Goal: Information Seeking & Learning: Learn about a topic

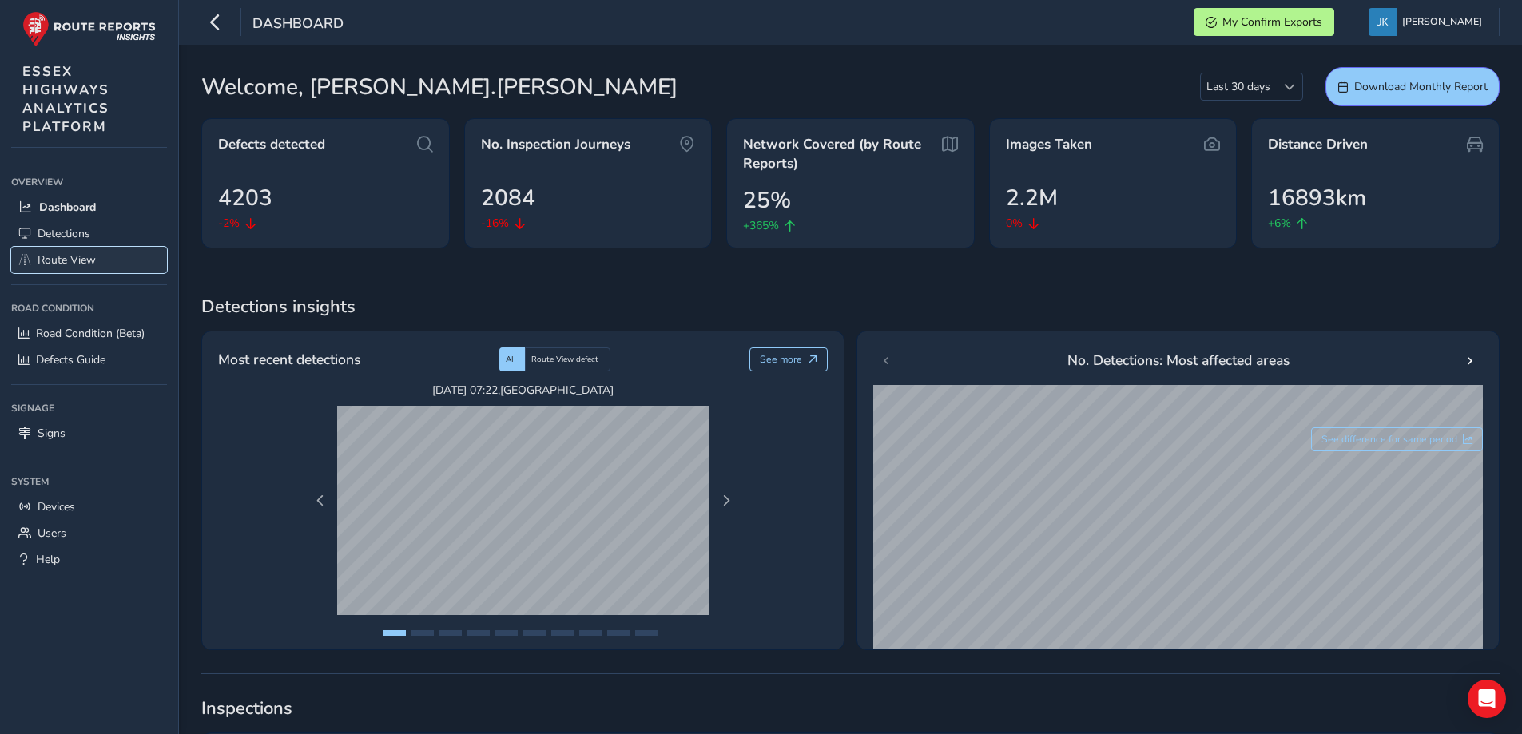
click at [74, 263] on span "Route View" at bounding box center [67, 260] width 58 height 15
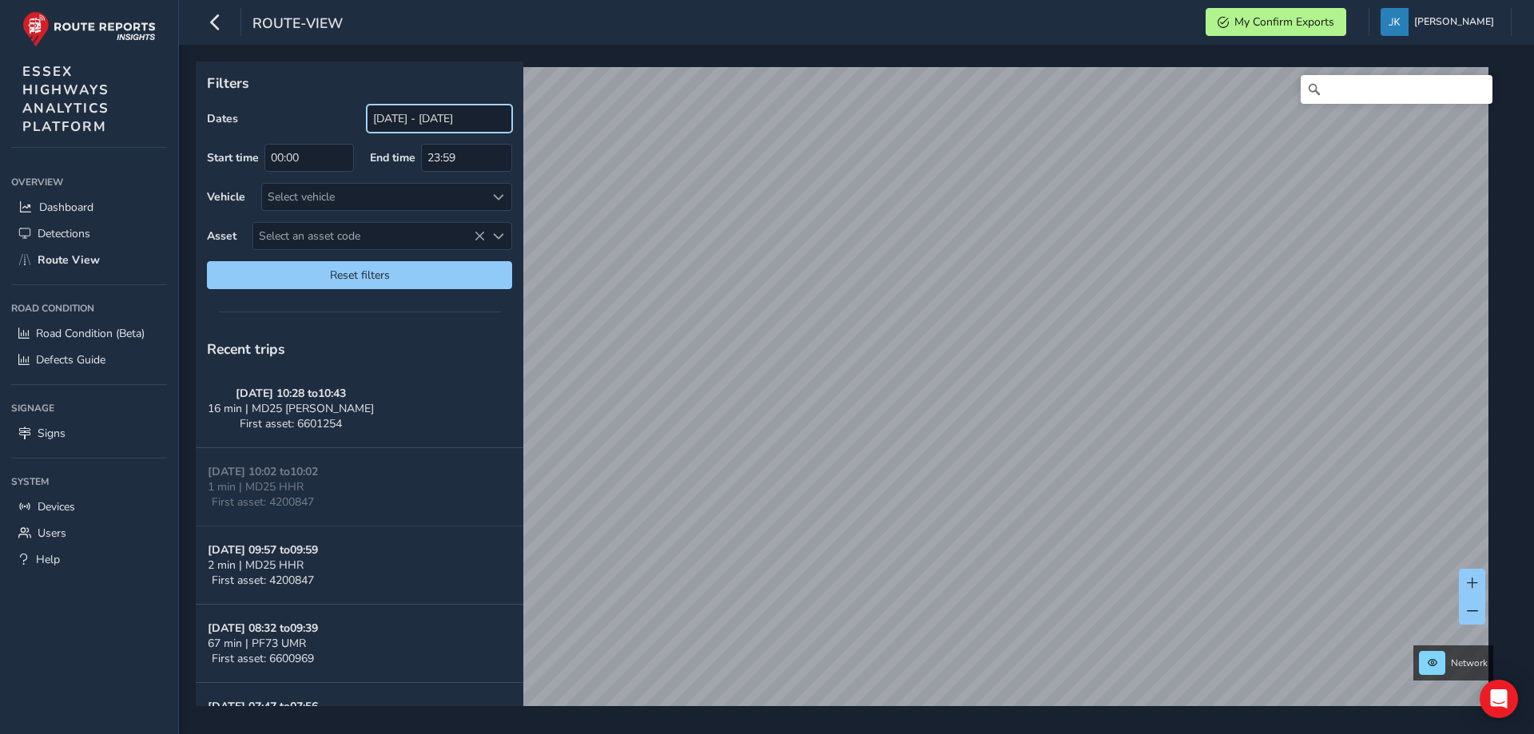
click at [396, 118] on input "[DATE] - [DATE]" at bounding box center [439, 119] width 145 height 28
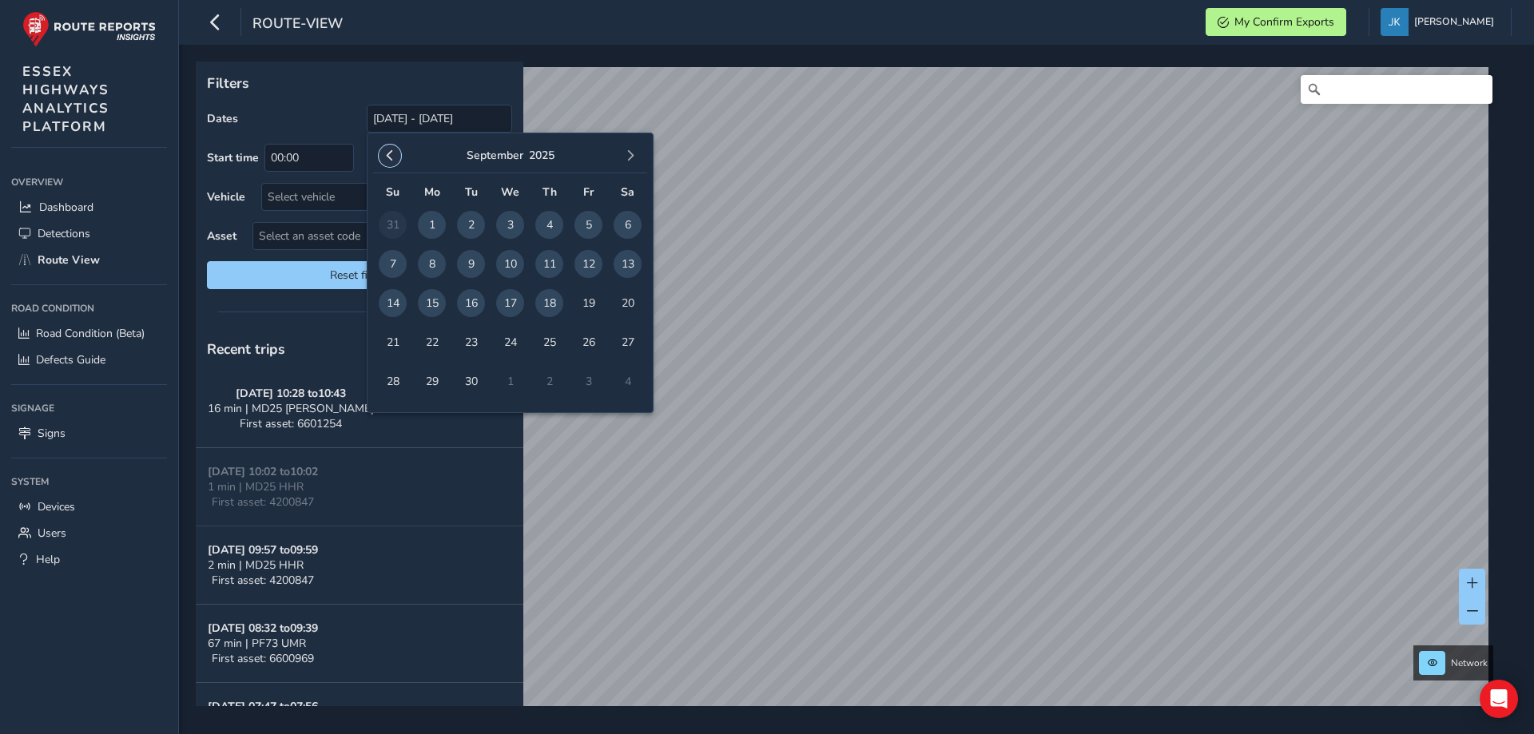
click at [387, 154] on span "button" at bounding box center [389, 155] width 11 height 11
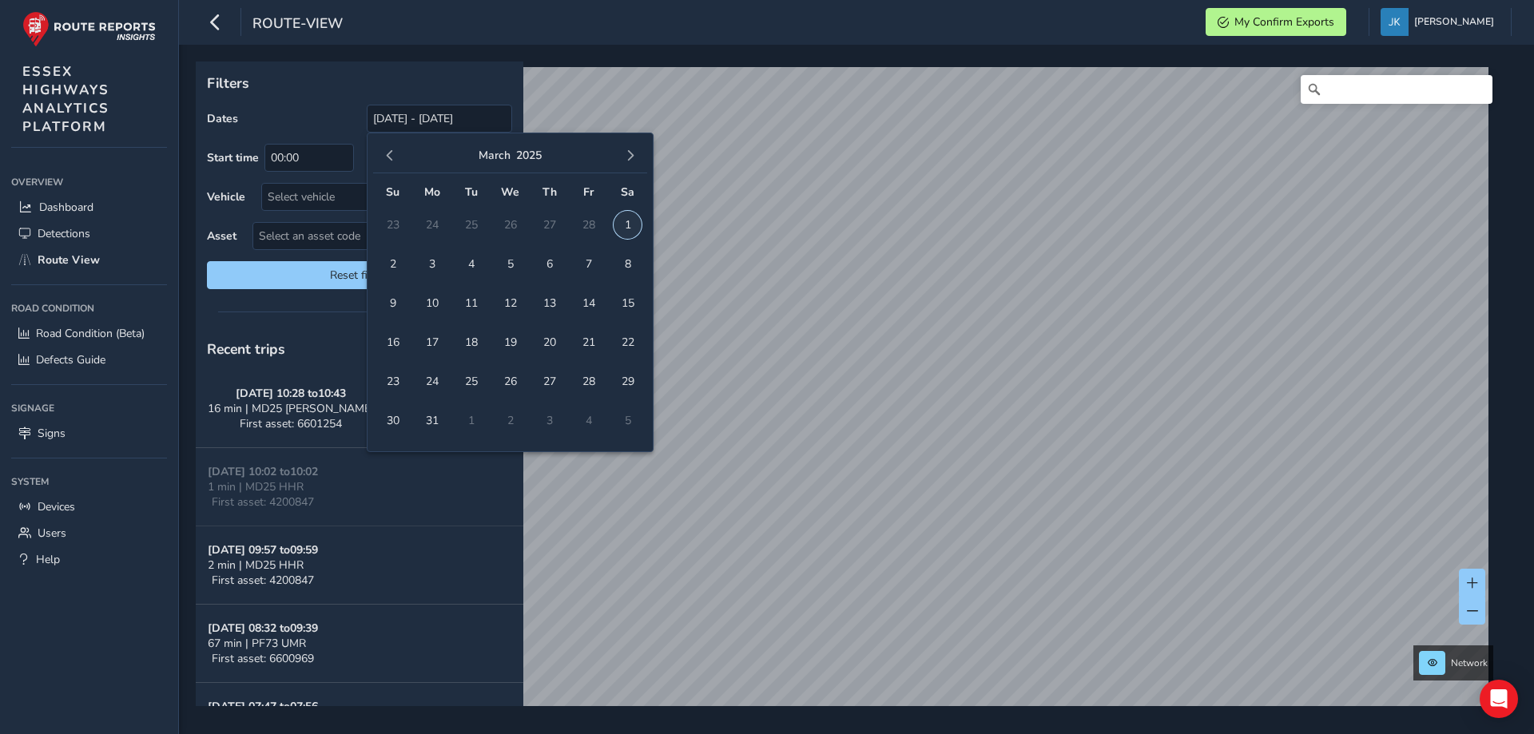
click at [630, 226] on span "1" at bounding box center [628, 225] width 28 height 28
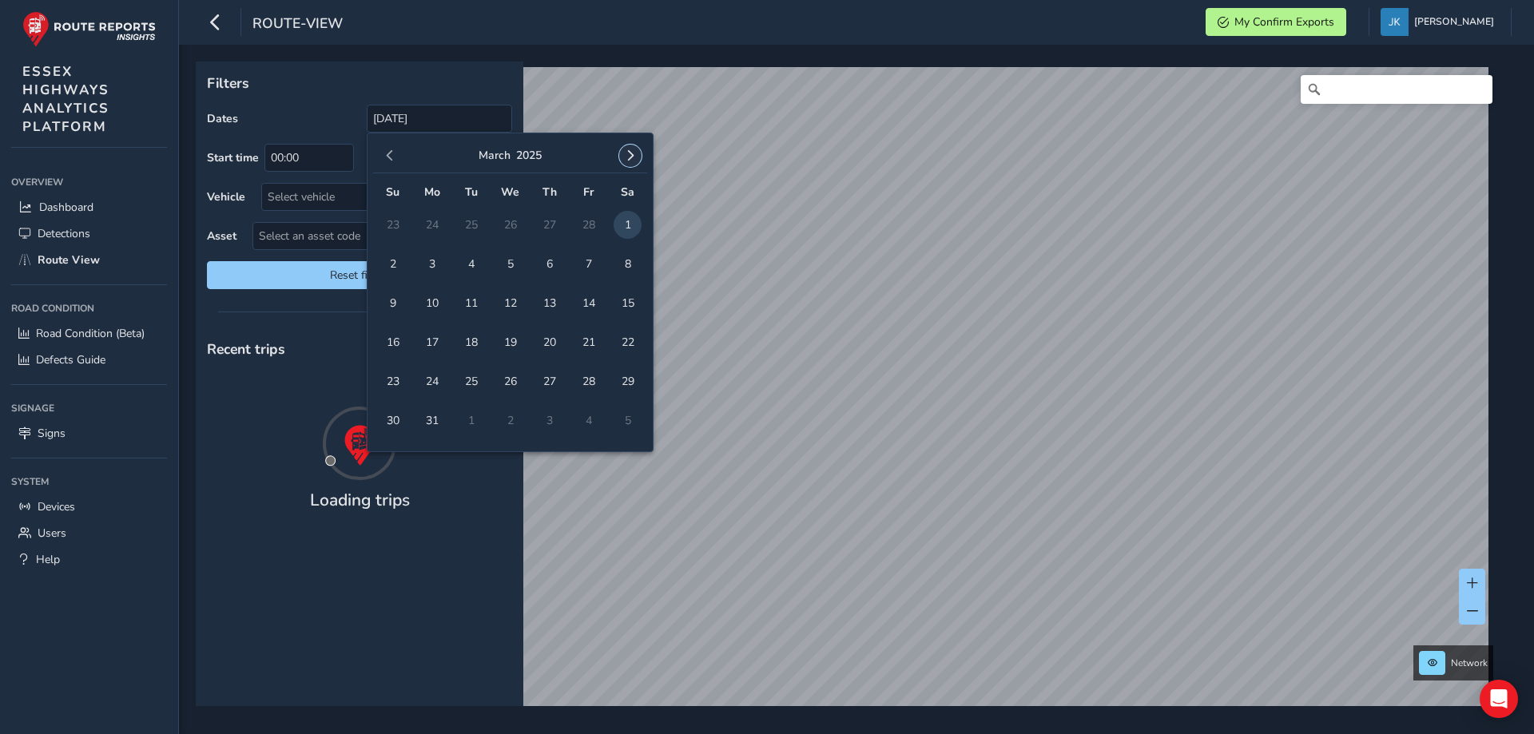
click at [627, 153] on span "button" at bounding box center [630, 155] width 11 height 11
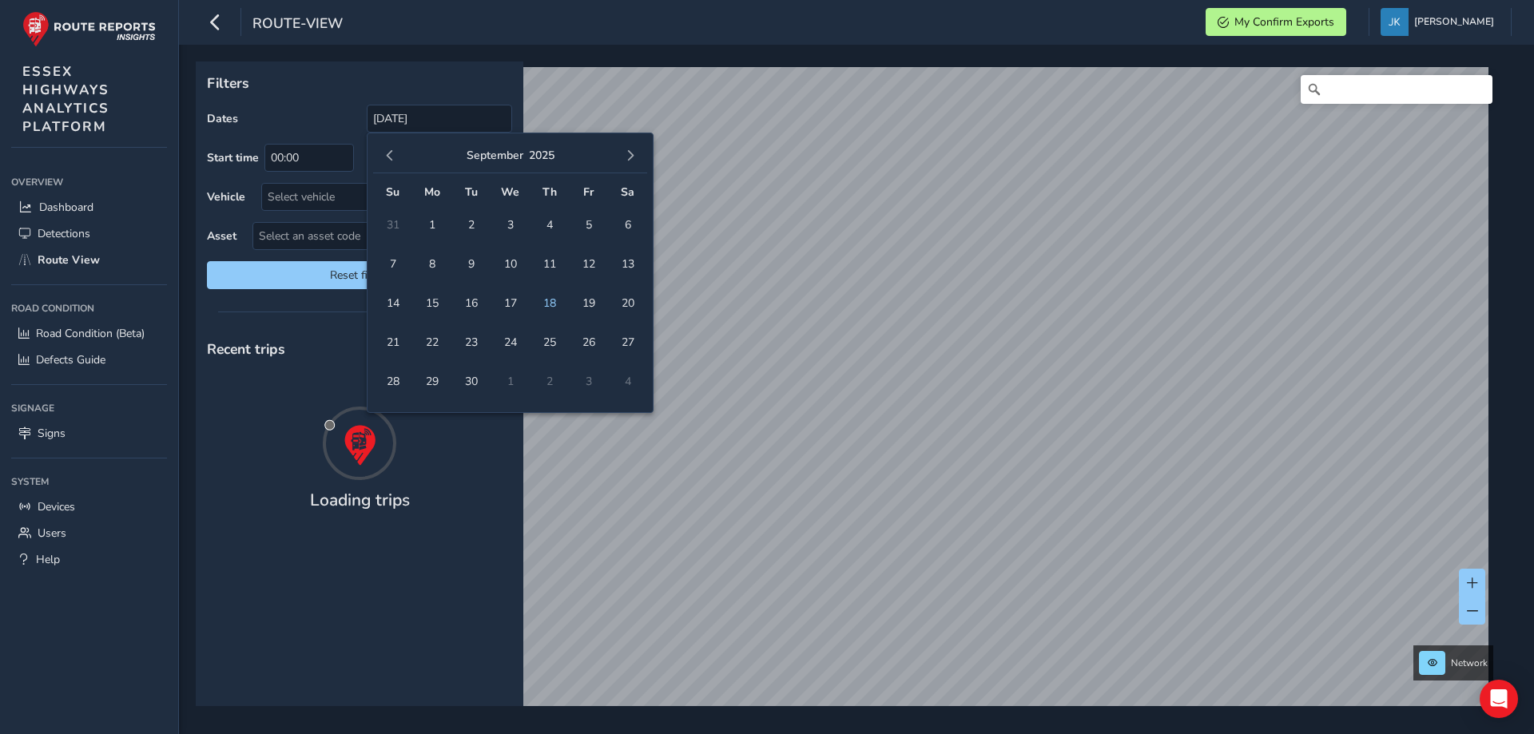
click at [627, 153] on span "button" at bounding box center [630, 155] width 11 height 11
click at [512, 225] on span "1" at bounding box center [510, 225] width 28 height 28
type input "[DATE] - [DATE]"
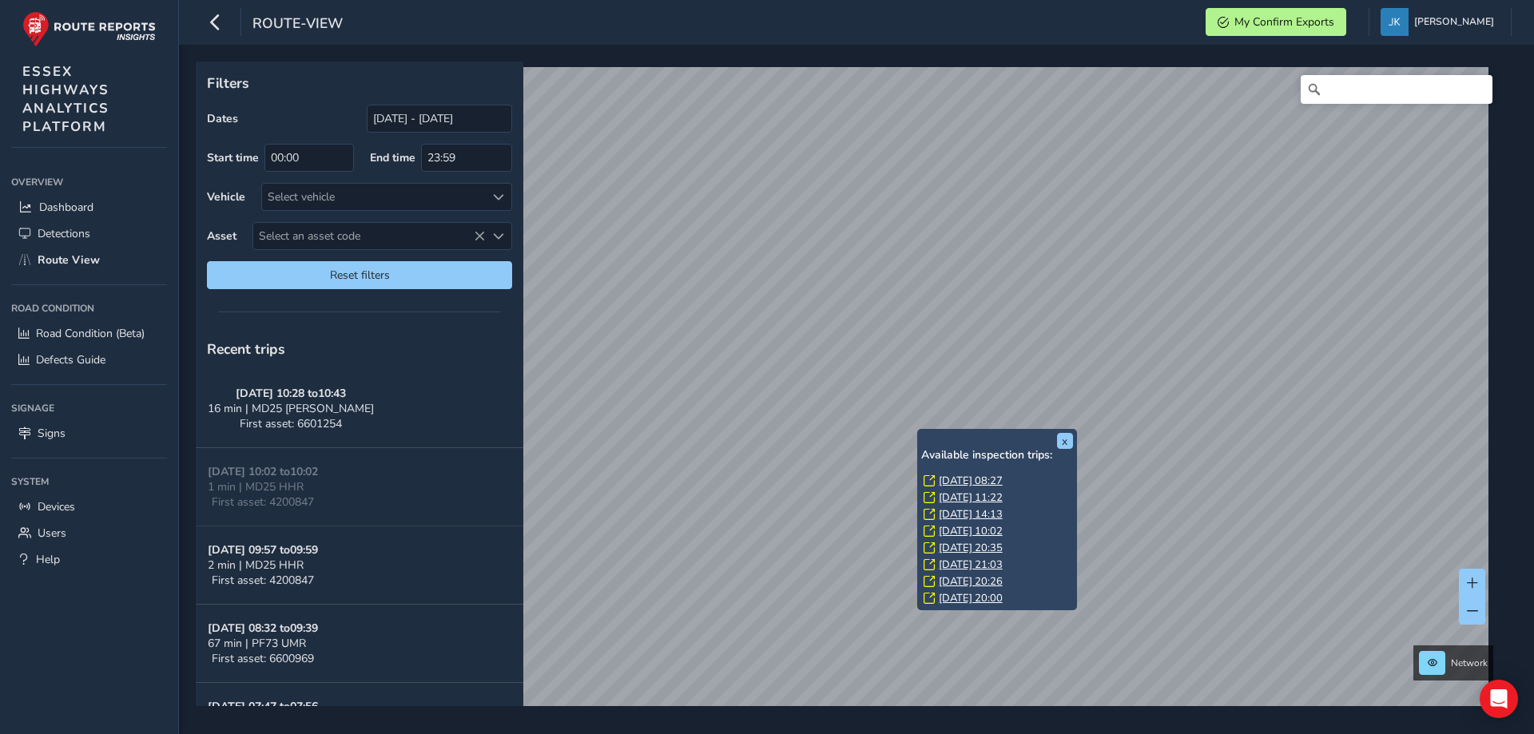
click at [956, 478] on link "[DATE] 08:27" at bounding box center [971, 481] width 64 height 14
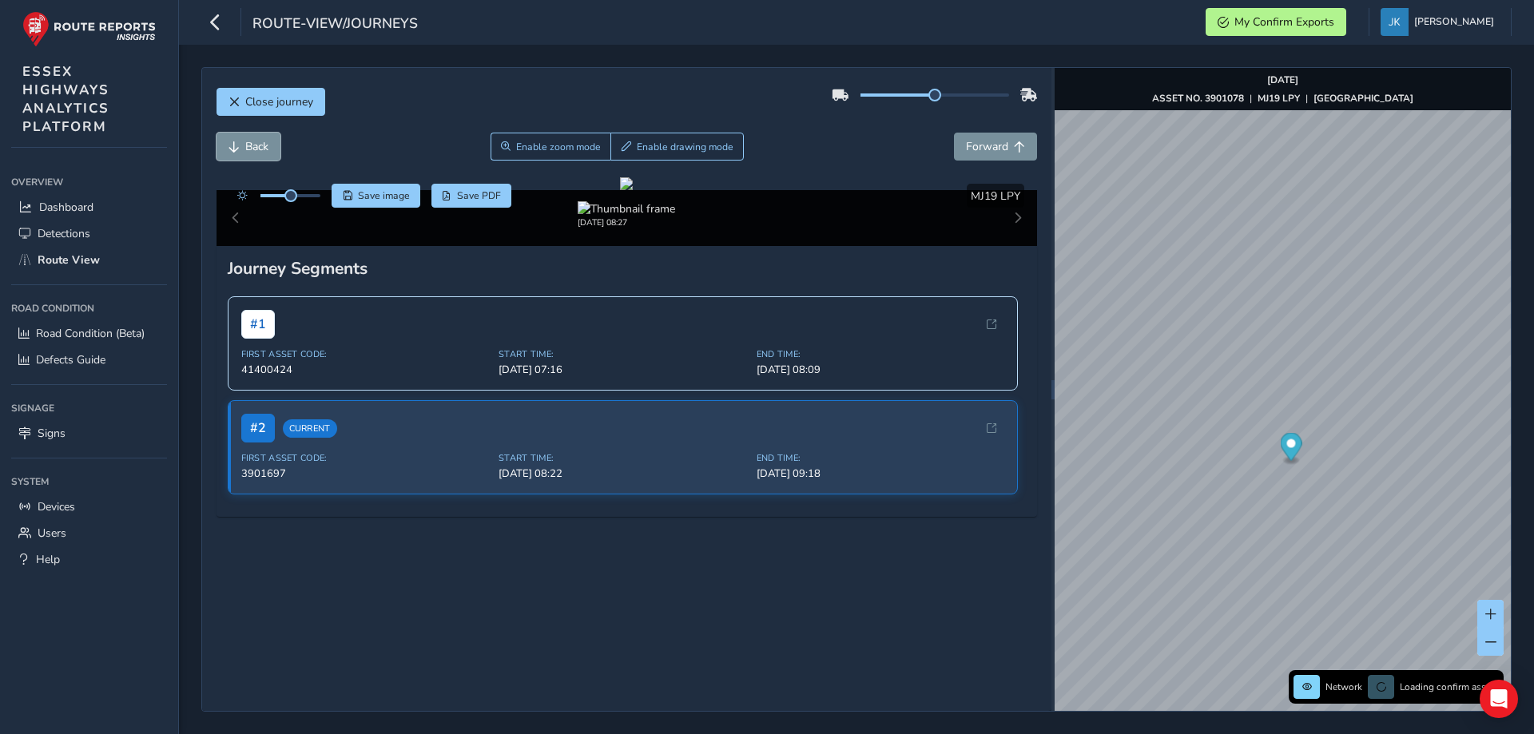
click at [264, 147] on span "Back" at bounding box center [256, 146] width 23 height 15
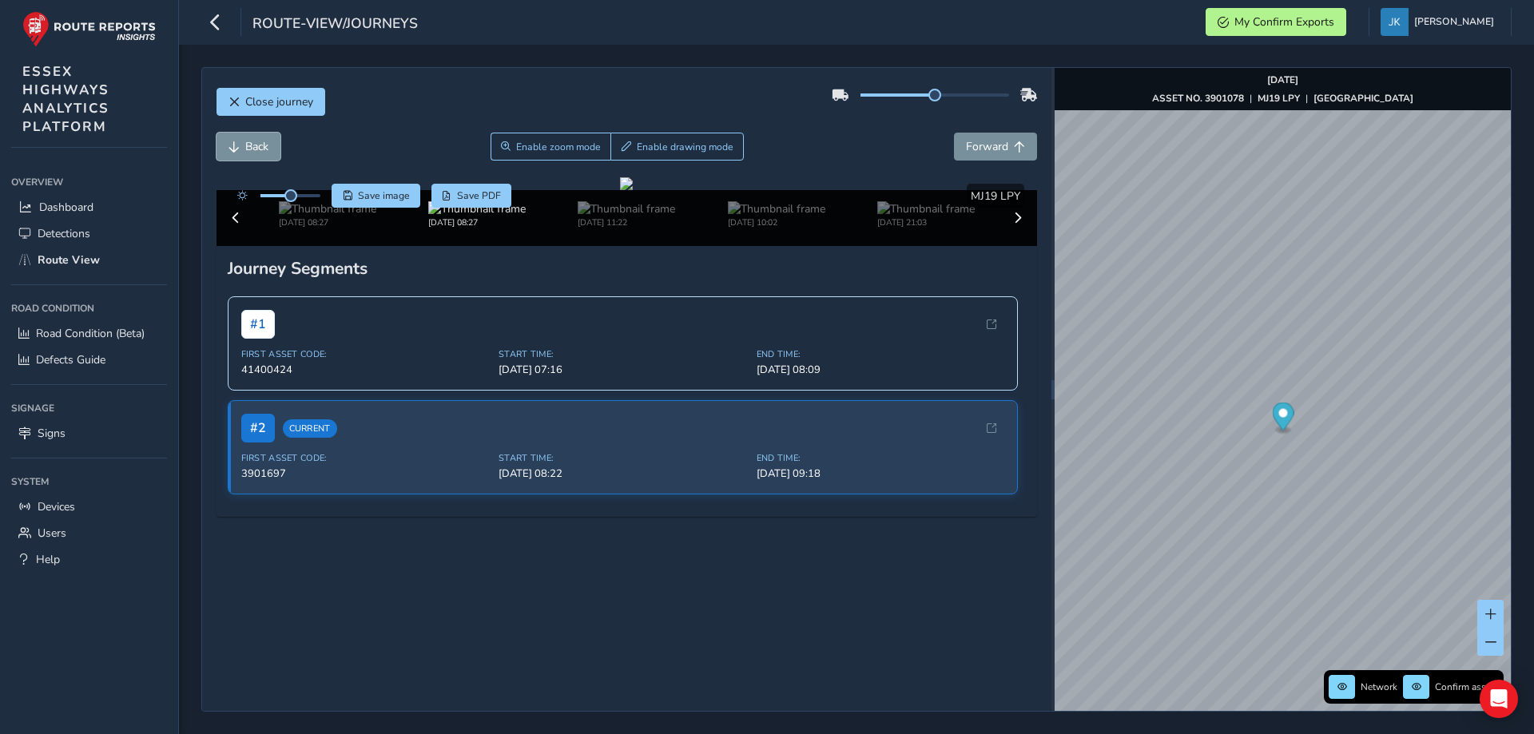
click at [264, 147] on span "Back" at bounding box center [256, 146] width 23 height 15
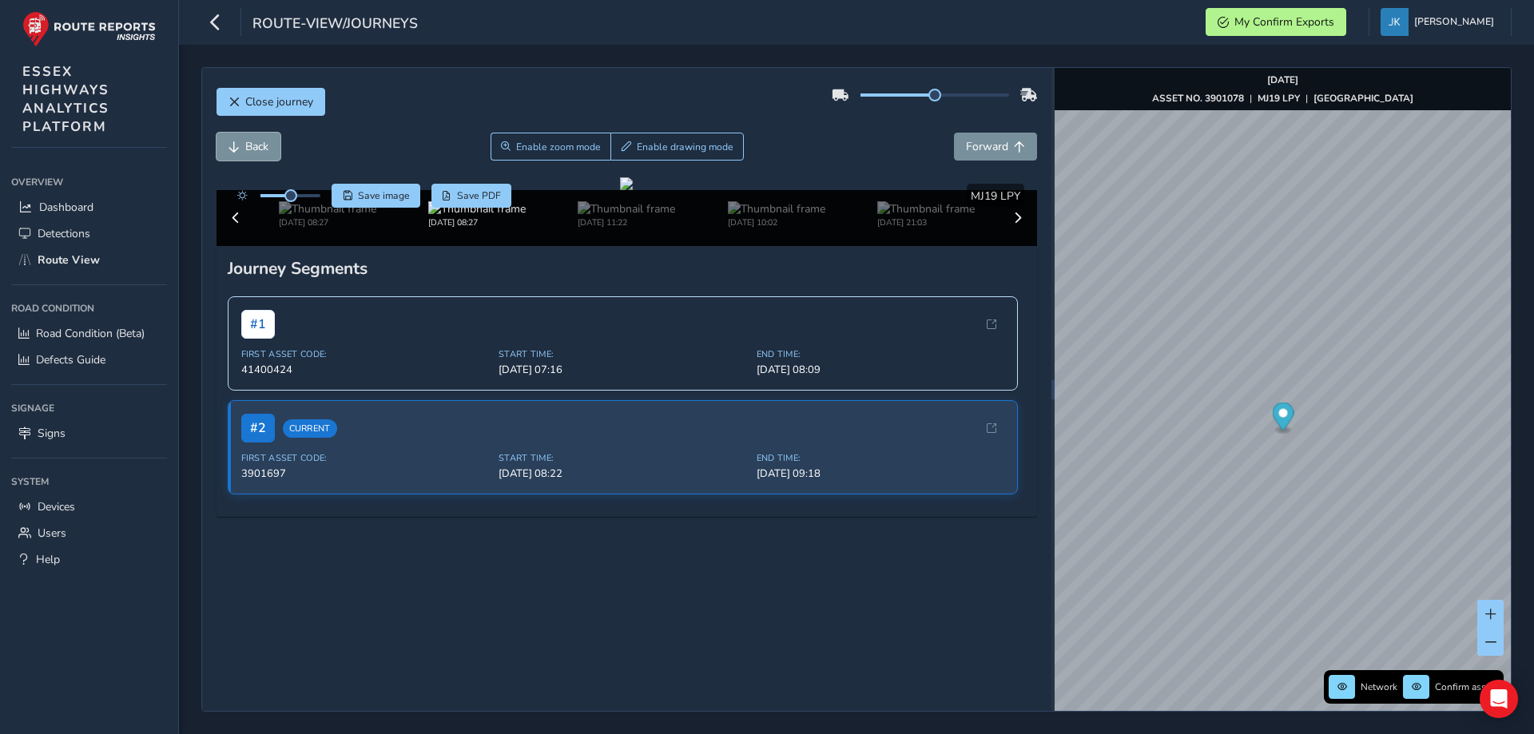
click at [264, 147] on span "Back" at bounding box center [256, 146] width 23 height 15
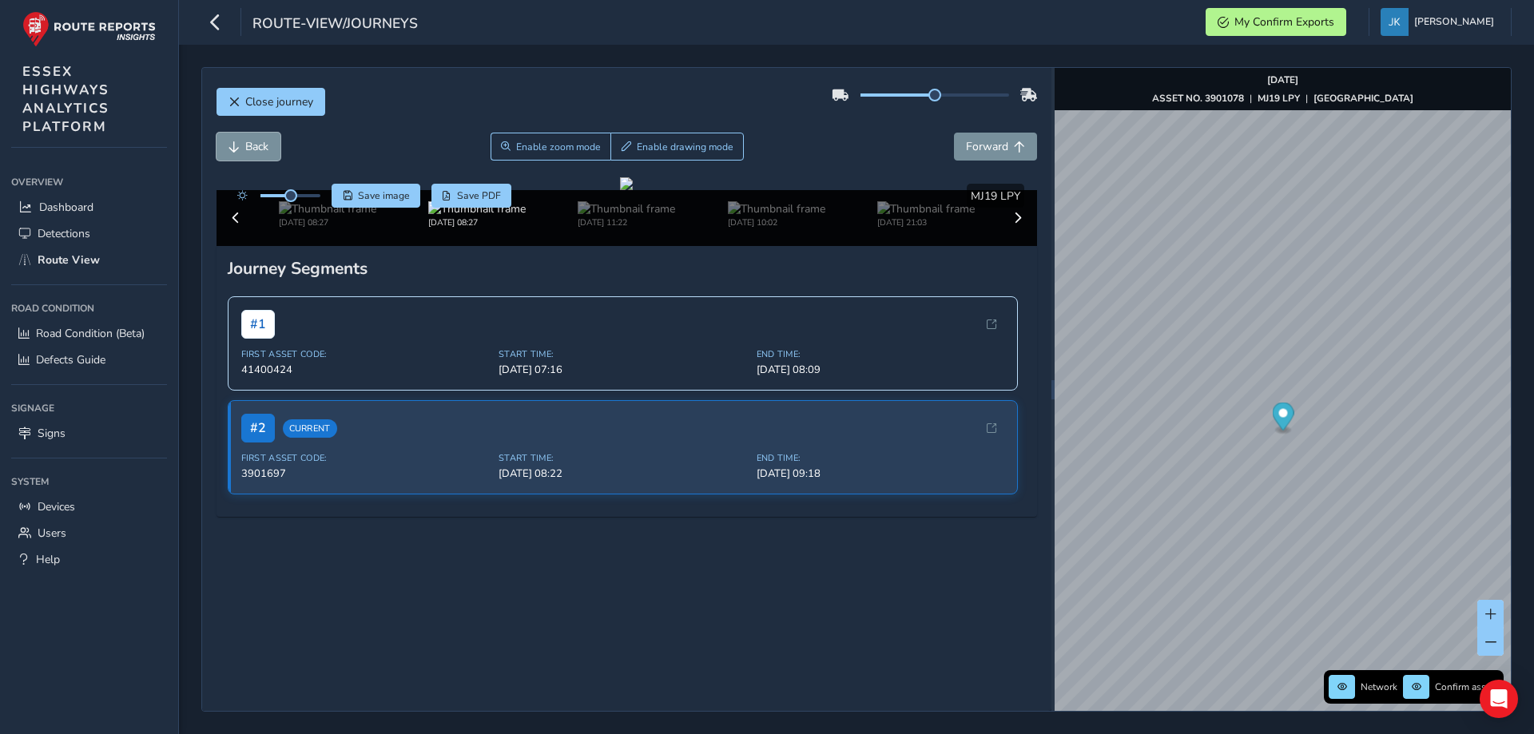
click at [264, 147] on span "Back" at bounding box center [256, 146] width 23 height 15
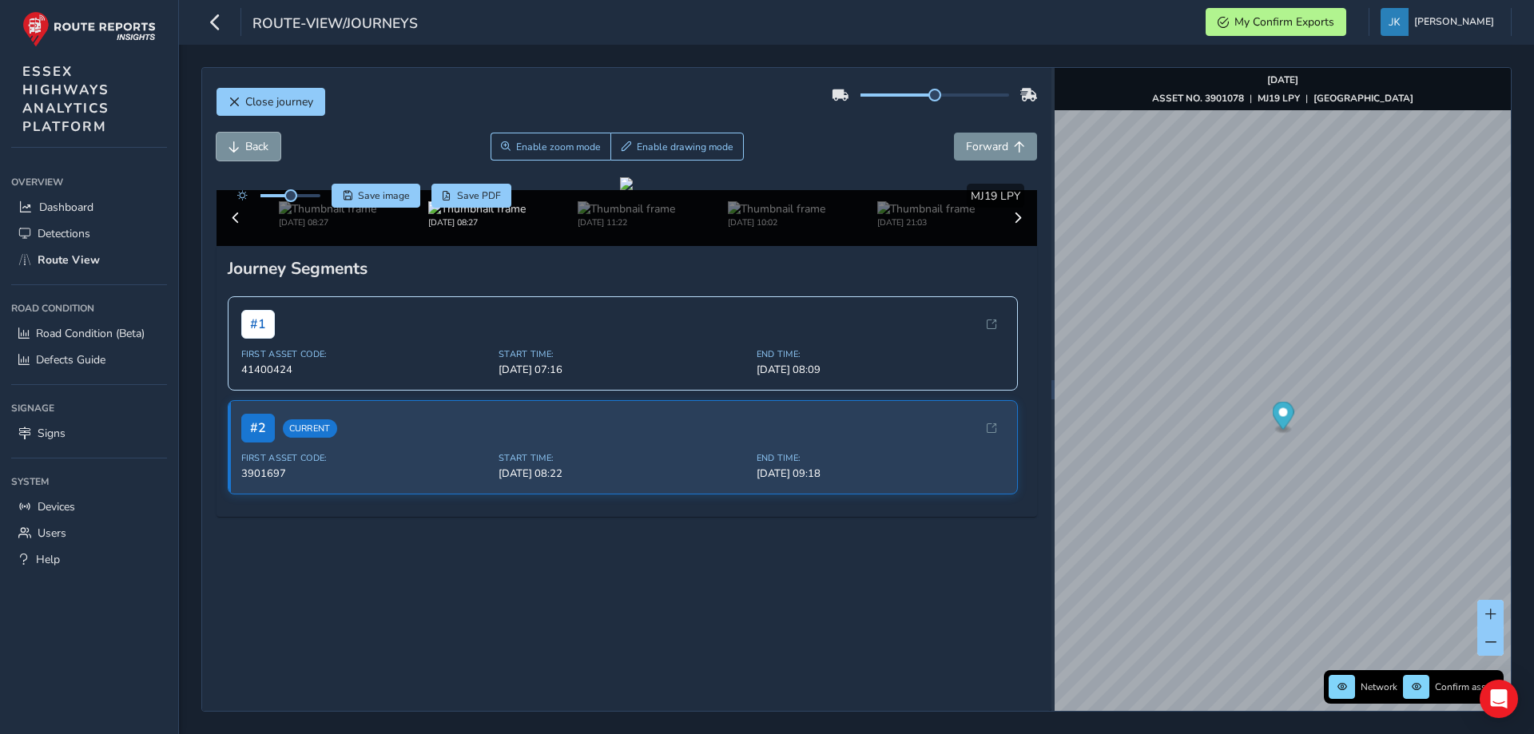
click at [264, 147] on span "Back" at bounding box center [256, 146] width 23 height 15
click at [966, 140] on span "Forward" at bounding box center [987, 146] width 42 height 15
